Goal: Navigation & Orientation: Find specific page/section

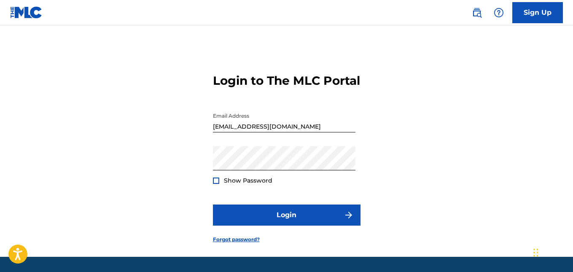
click at [214, 184] on div at bounding box center [216, 180] width 6 height 6
click at [214, 183] on img at bounding box center [216, 180] width 5 height 5
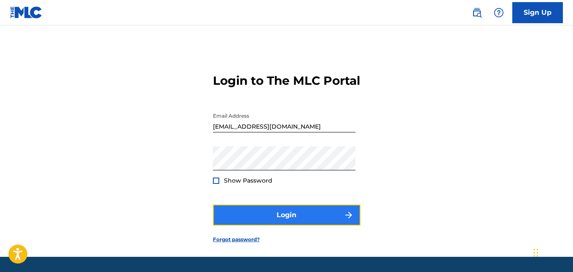
click at [295, 225] on button "Login" at bounding box center [287, 214] width 148 height 21
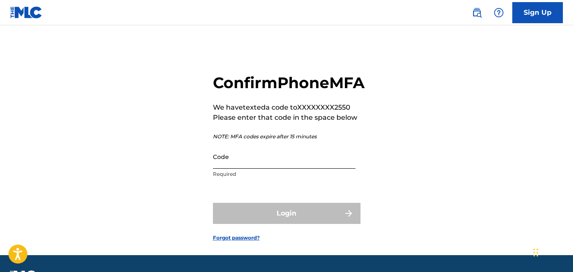
click at [271, 169] on input "Code" at bounding box center [284, 157] width 142 height 24
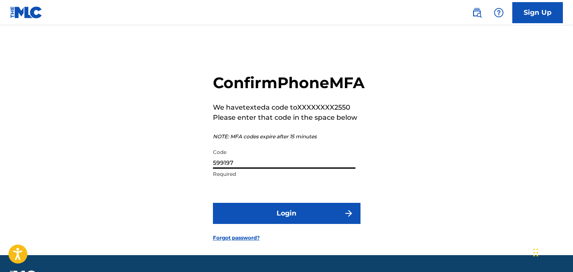
type input "599197"
click at [213, 203] on button "Login" at bounding box center [287, 213] width 148 height 21
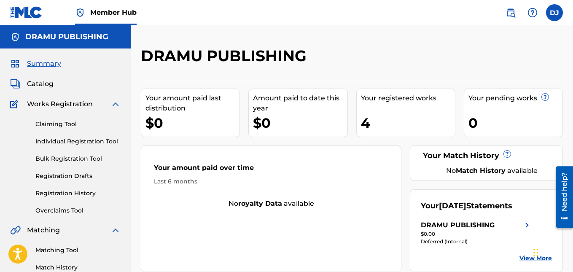
drag, startPoint x: 45, startPoint y: 84, endPoint x: 94, endPoint y: 84, distance: 48.9
click at [45, 84] on span "Catalog" at bounding box center [40, 84] width 27 height 10
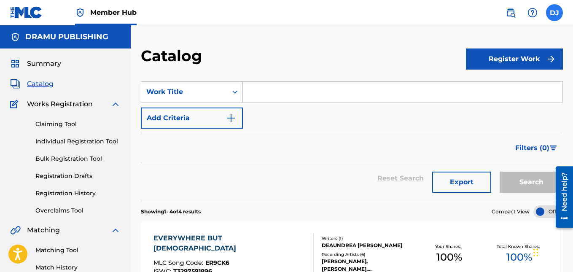
click at [555, 17] on label at bounding box center [554, 12] width 17 height 17
click at [554, 13] on input "DJ [PERSON_NAME] [EMAIL_ADDRESS][DOMAIN_NAME] Notification Preferences Profile …" at bounding box center [554, 13] width 0 height 0
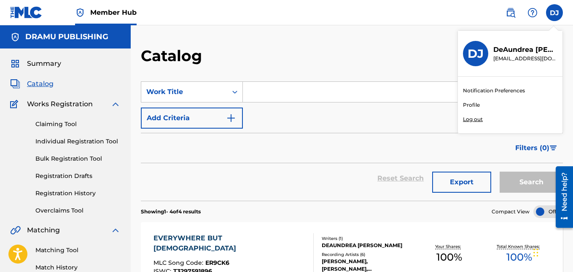
click at [475, 118] on p "Log out" at bounding box center [473, 119] width 20 height 8
click at [554, 13] on input "DJ [PERSON_NAME] [EMAIL_ADDRESS][DOMAIN_NAME] Notification Preferences Profile …" at bounding box center [554, 13] width 0 height 0
